Goal: Transaction & Acquisition: Purchase product/service

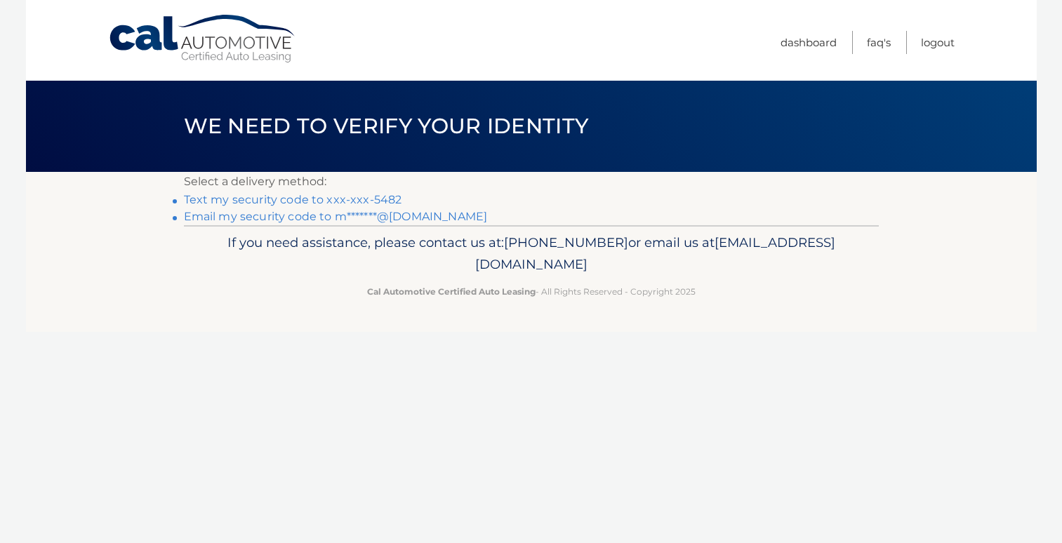
click at [300, 198] on link "Text my security code to xxx-xxx-5482" at bounding box center [293, 199] width 218 height 13
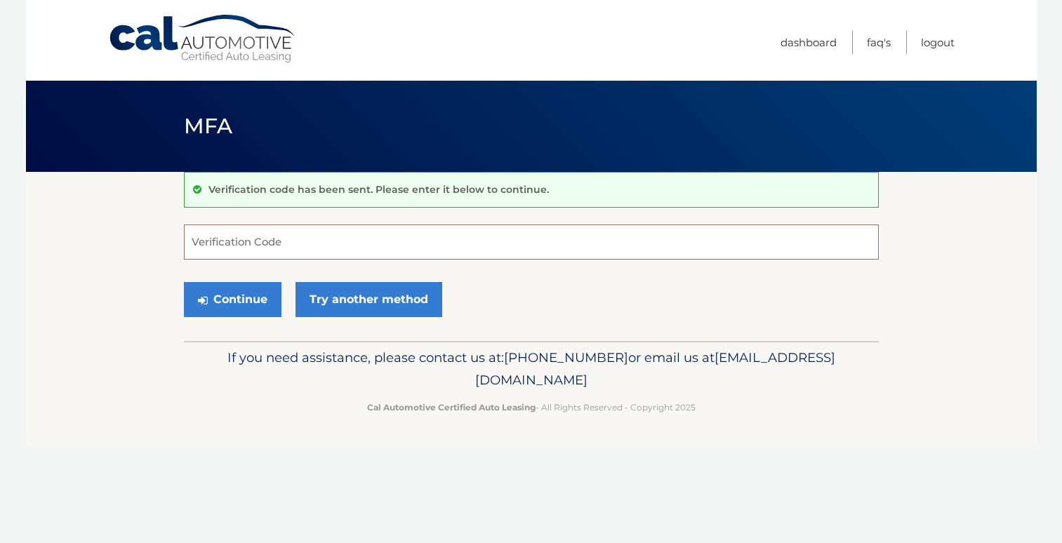
click at [252, 239] on input "Verification Code" at bounding box center [531, 242] width 695 height 35
type input "791918"
click at [241, 291] on button "Continue" at bounding box center [233, 299] width 98 height 35
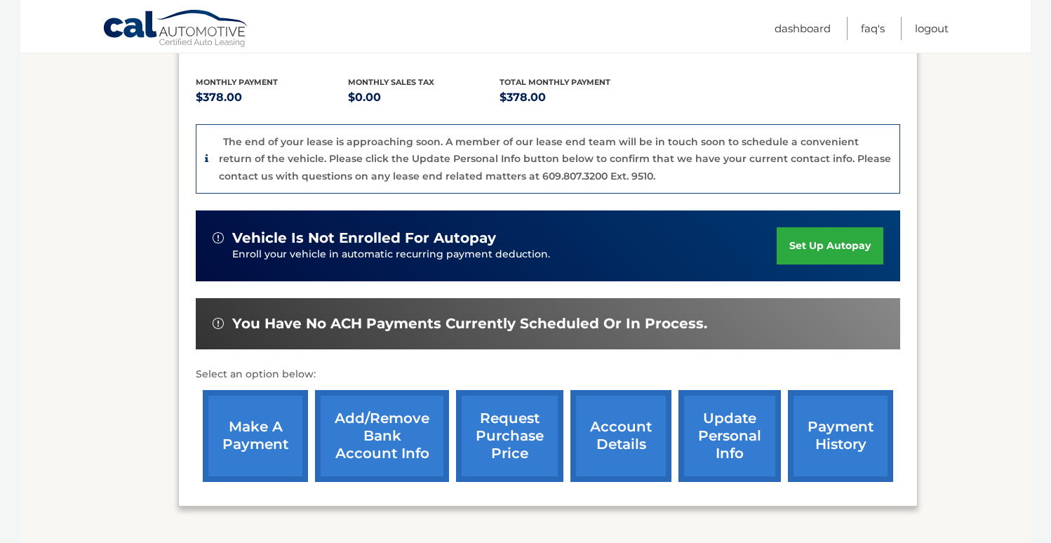
scroll to position [351, 0]
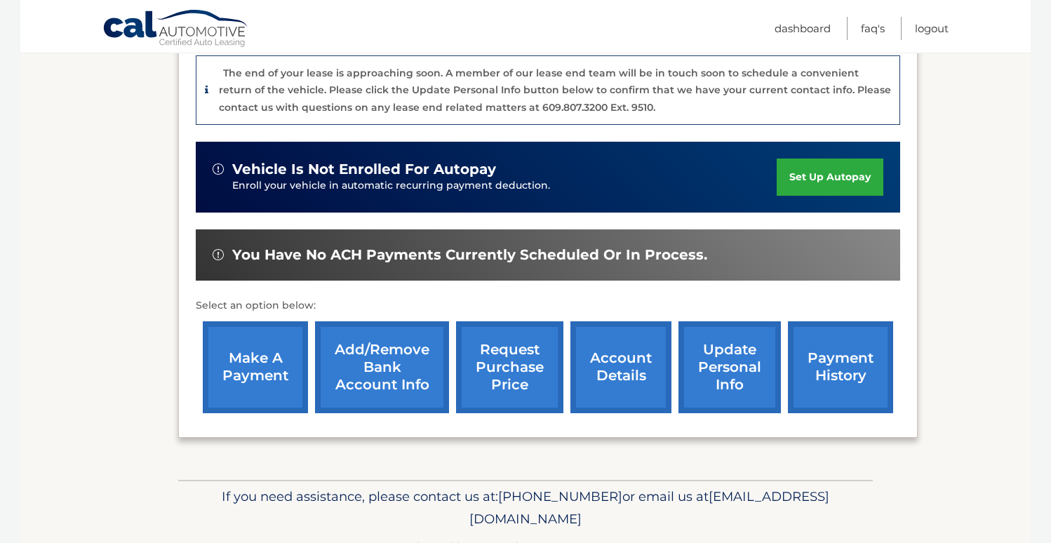
click at [244, 361] on link "make a payment" at bounding box center [255, 367] width 105 height 92
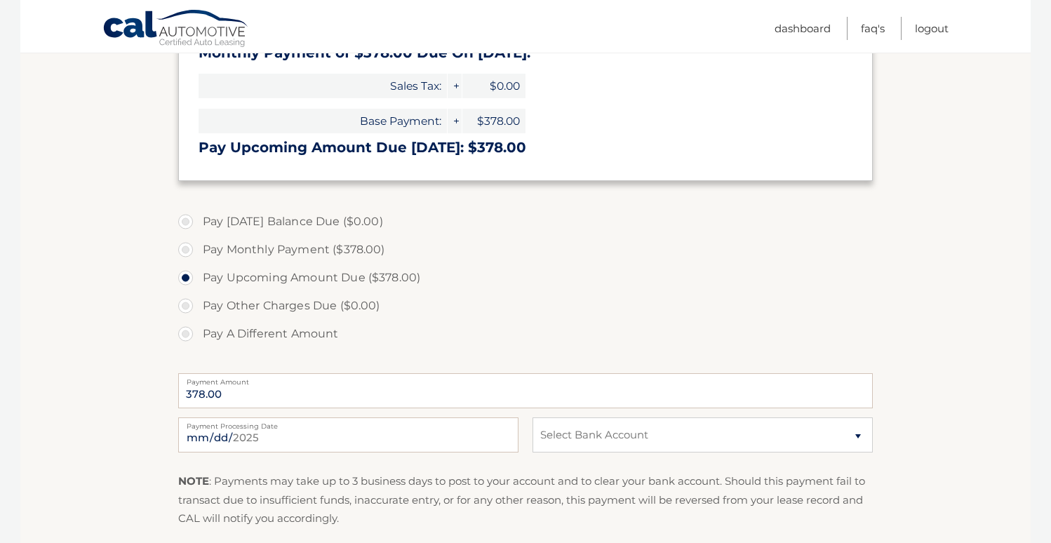
scroll to position [281, 0]
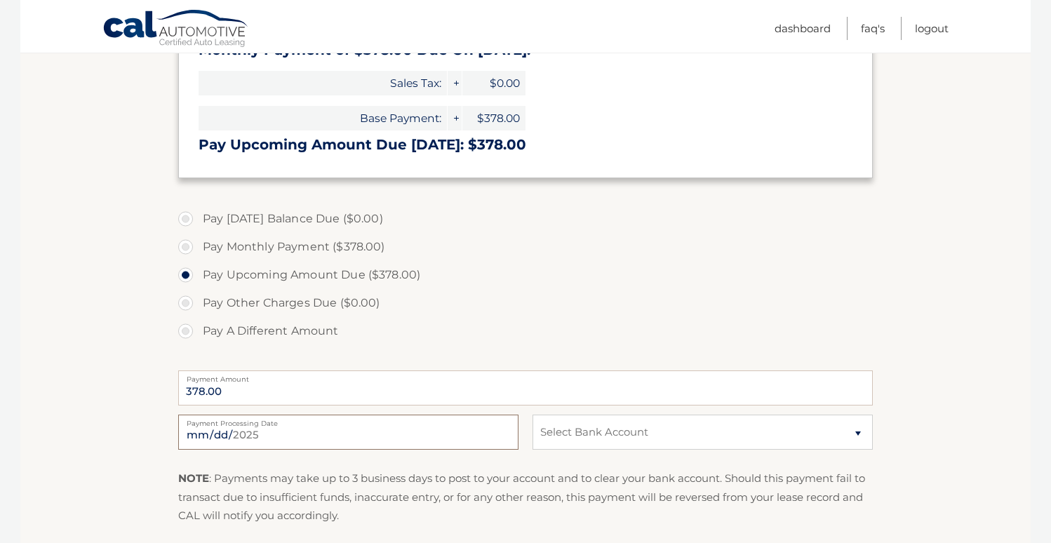
click at [248, 435] on input "[DATE]" at bounding box center [348, 432] width 340 height 35
type input "[DATE]"
click at [859, 434] on select "Select Bank Account Checking AMERICAN EXPRESS NATIONAL BANK *****2143 Checking …" at bounding box center [703, 432] width 340 height 35
select select "YWRlZmYzMWYtNzBlMi00YWZkLWE4Y2UtNzk5MDNmNDVmOTQ3"
click at [533, 415] on select "Select Bank Account Checking AMERICAN EXPRESS NATIONAL BANK *****2143 Checking …" at bounding box center [703, 432] width 340 height 35
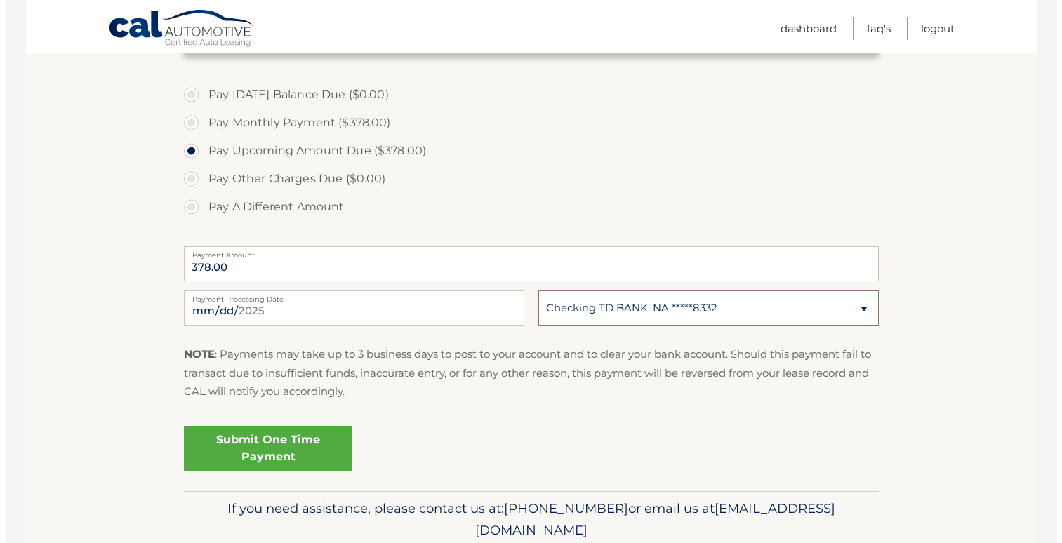
scroll to position [319, 0]
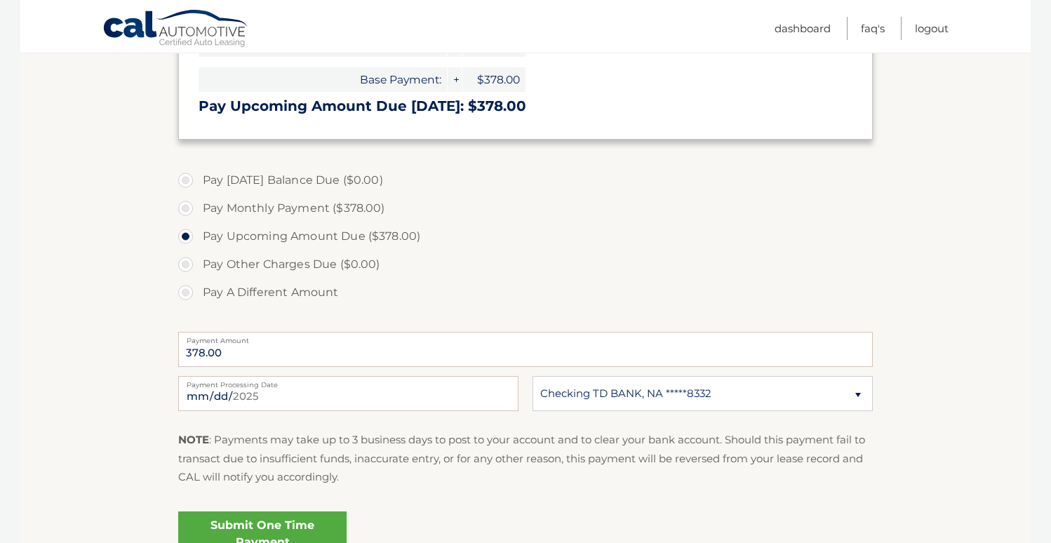
click at [282, 518] on link "Submit One Time Payment" at bounding box center [262, 533] width 168 height 45
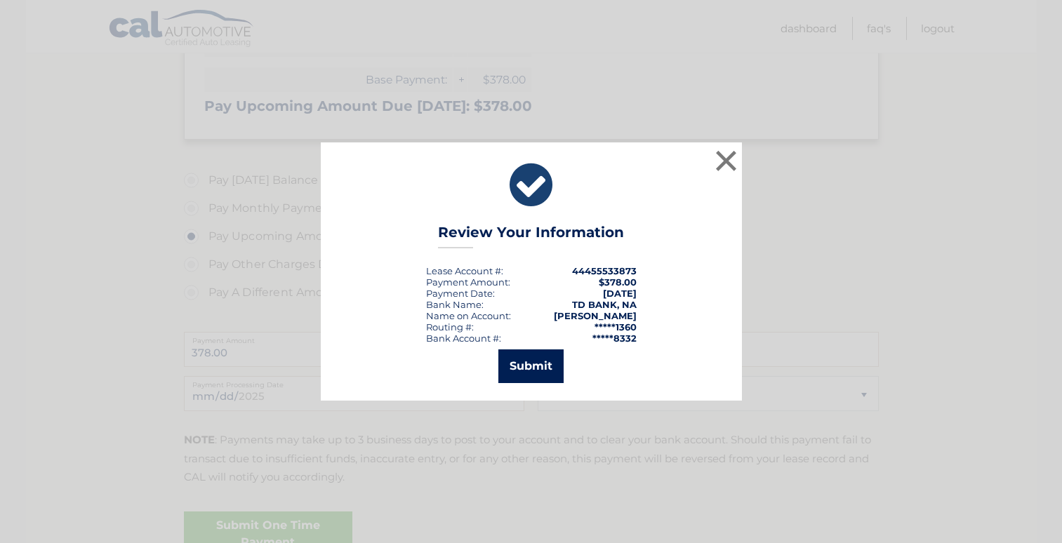
click at [519, 377] on button "Submit" at bounding box center [530, 366] width 65 height 34
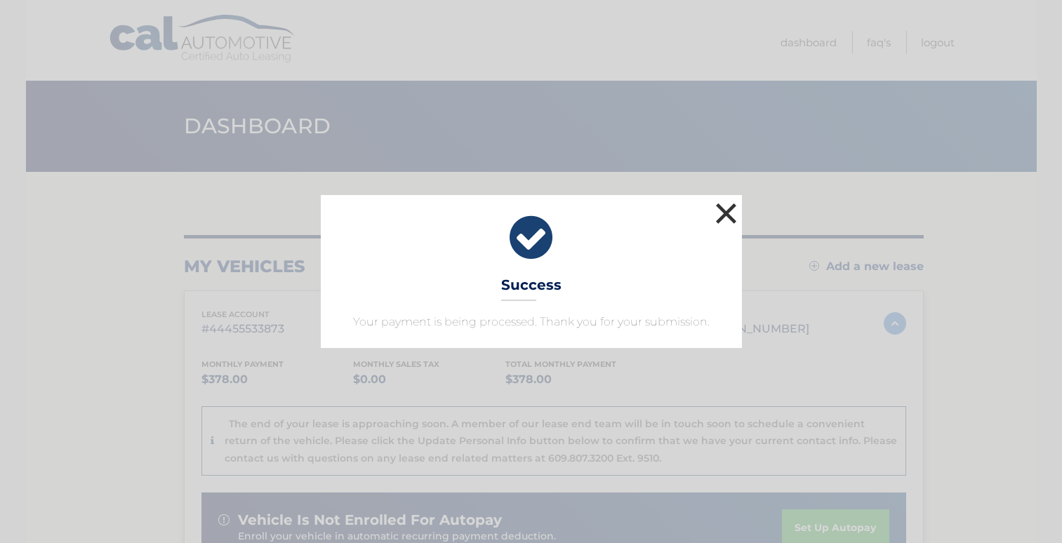
click at [724, 214] on button "×" at bounding box center [726, 213] width 28 height 28
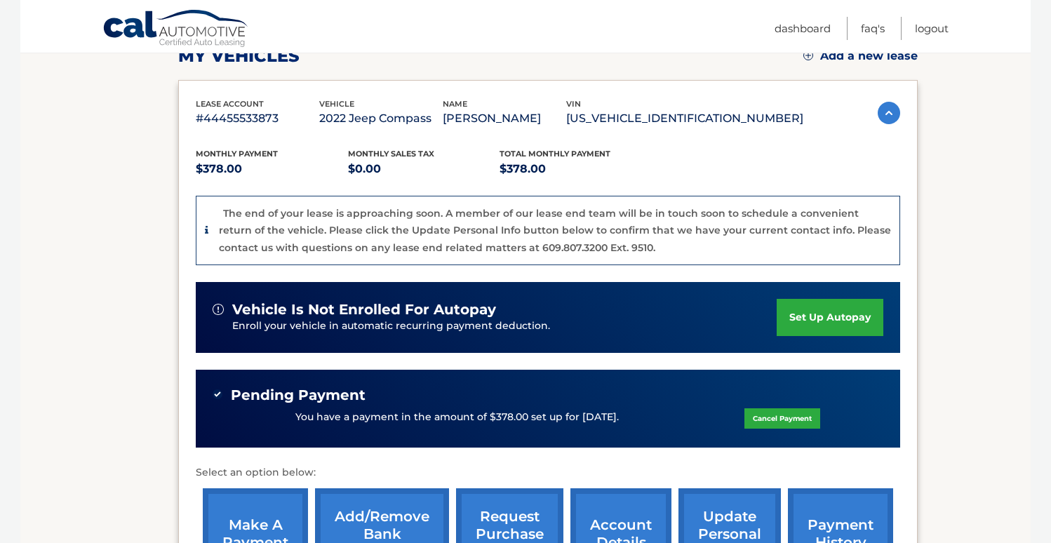
scroll to position [70, 0]
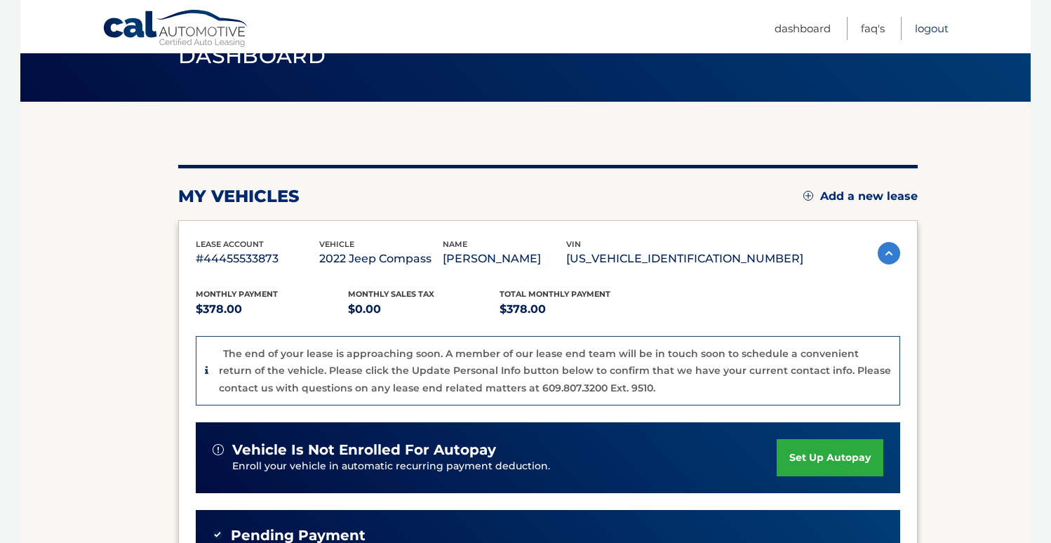
click at [930, 31] on link "Logout" at bounding box center [932, 28] width 34 height 23
